Goal: Task Accomplishment & Management: Use online tool/utility

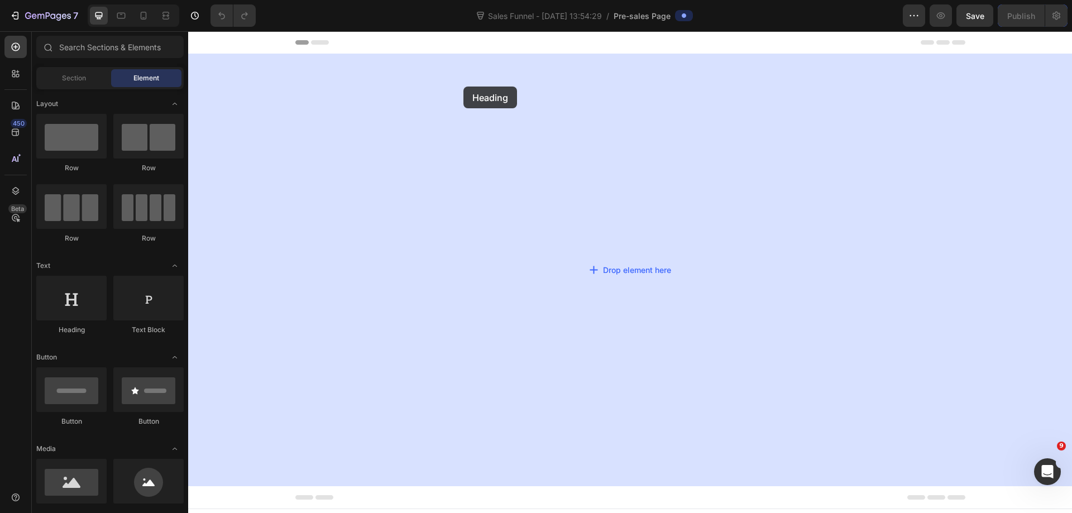
drag, startPoint x: 260, startPoint y: 332, endPoint x: 262, endPoint y: 199, distance: 133.5
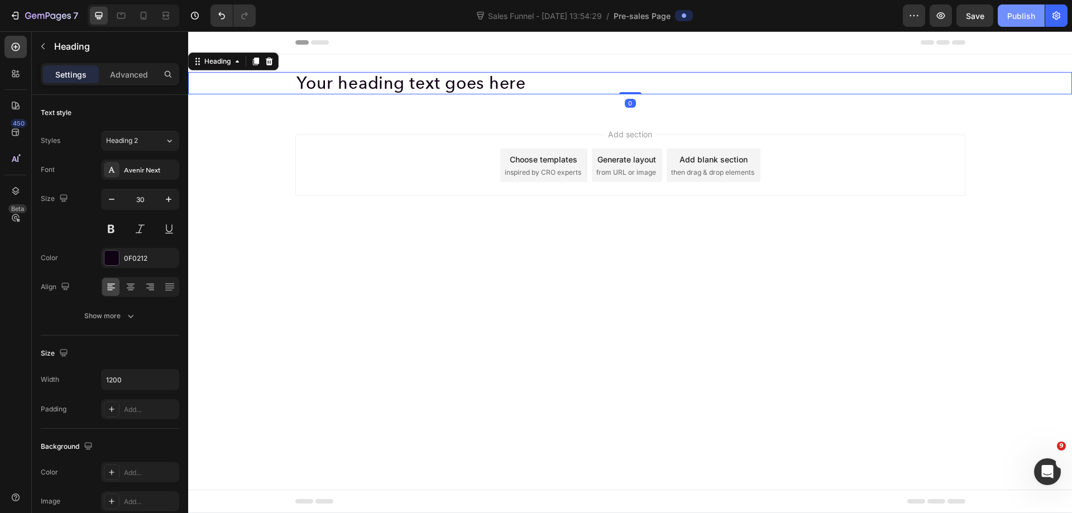
click at [1011, 8] on button "Publish" at bounding box center [1021, 15] width 47 height 22
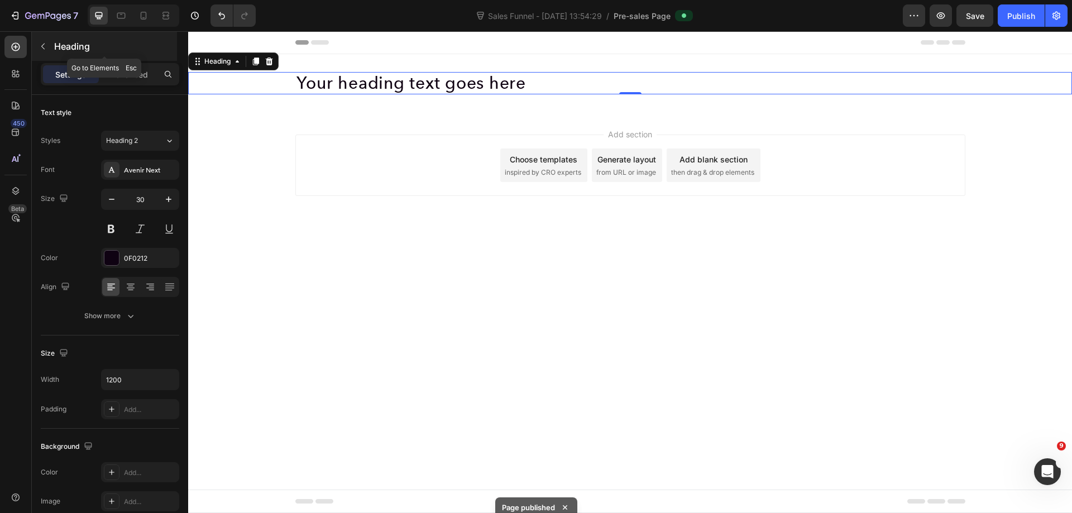
click at [39, 46] on icon "button" at bounding box center [43, 46] width 9 height 9
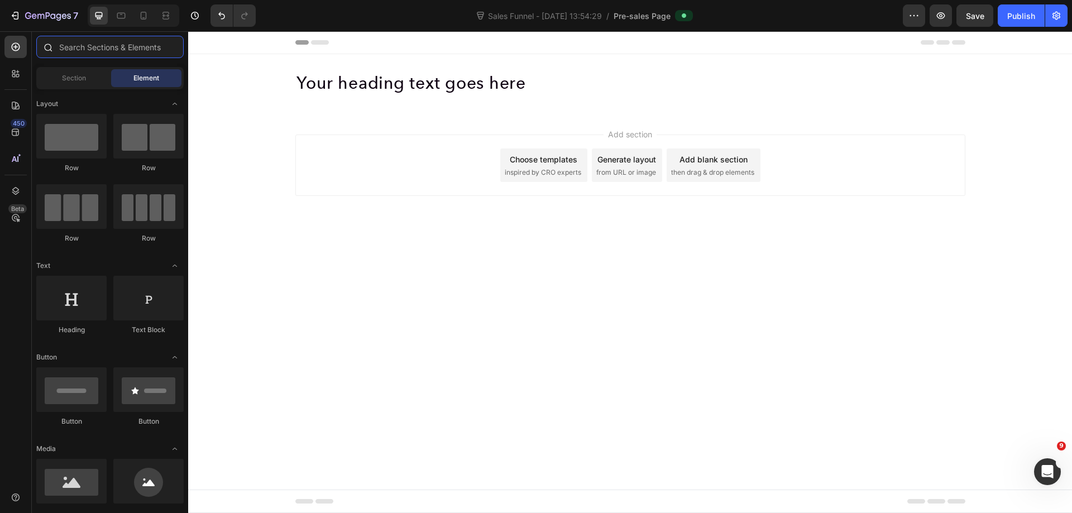
click at [85, 47] on input "text" at bounding box center [109, 47] width 147 height 22
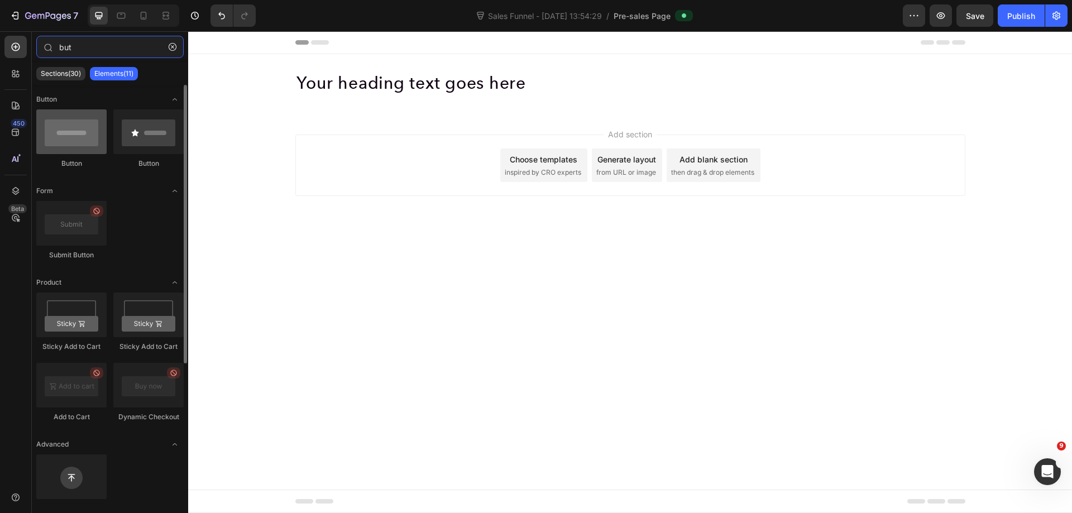
type input "but"
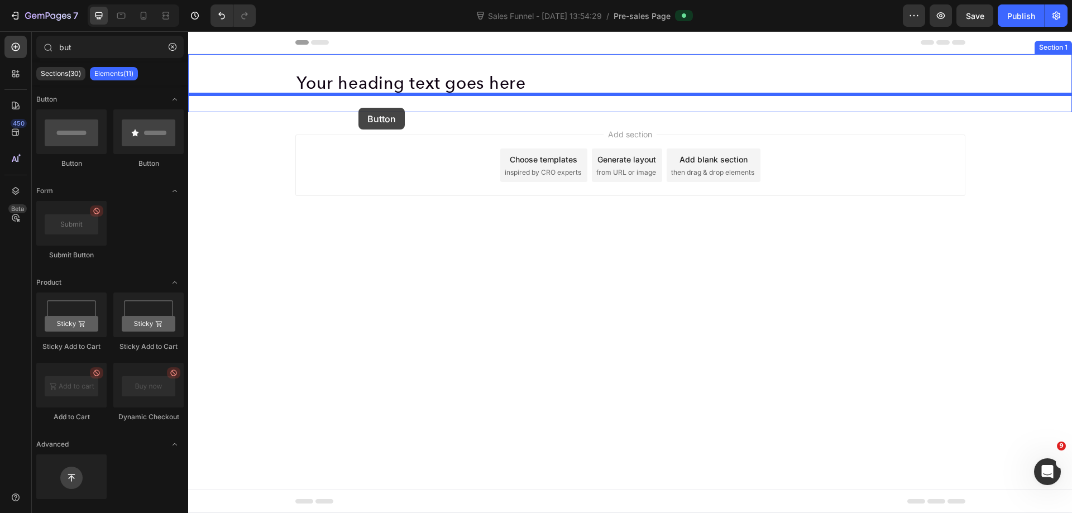
drag, startPoint x: 273, startPoint y: 168, endPoint x: 364, endPoint y: 107, distance: 108.7
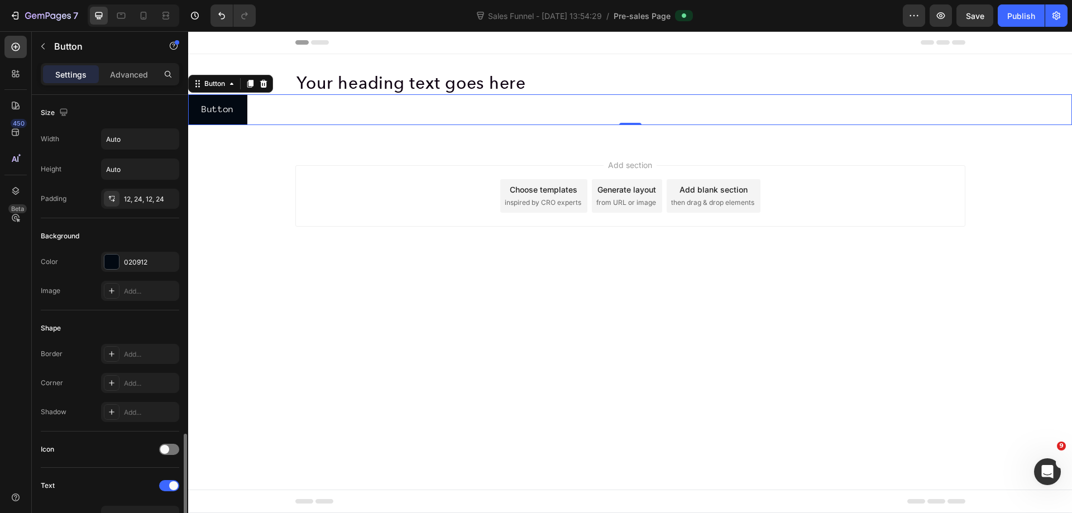
scroll to position [223, 0]
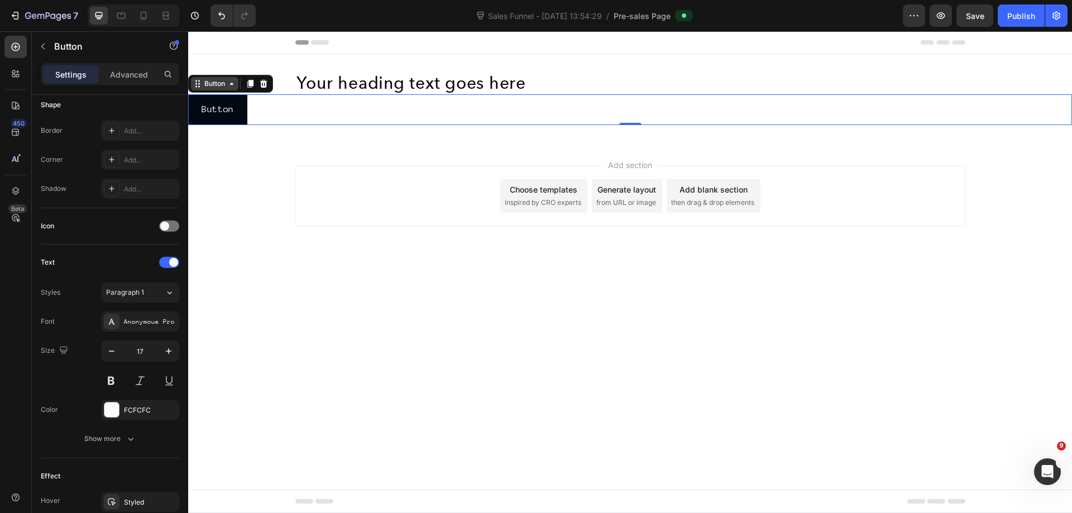
click at [220, 84] on div "Button" at bounding box center [214, 84] width 25 height 10
